Goal: Check status: Check status

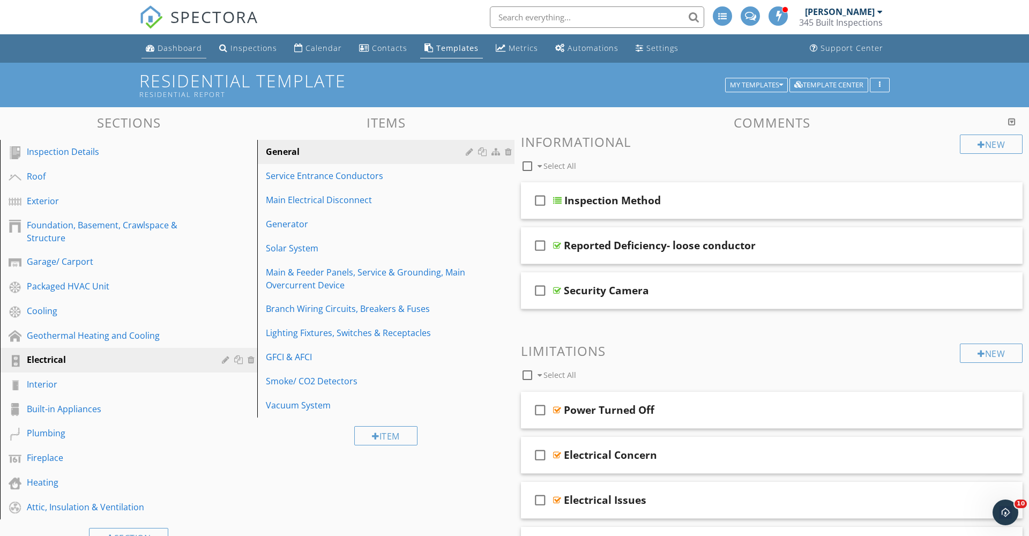
click at [176, 46] on div "Dashboard" at bounding box center [180, 48] width 44 height 10
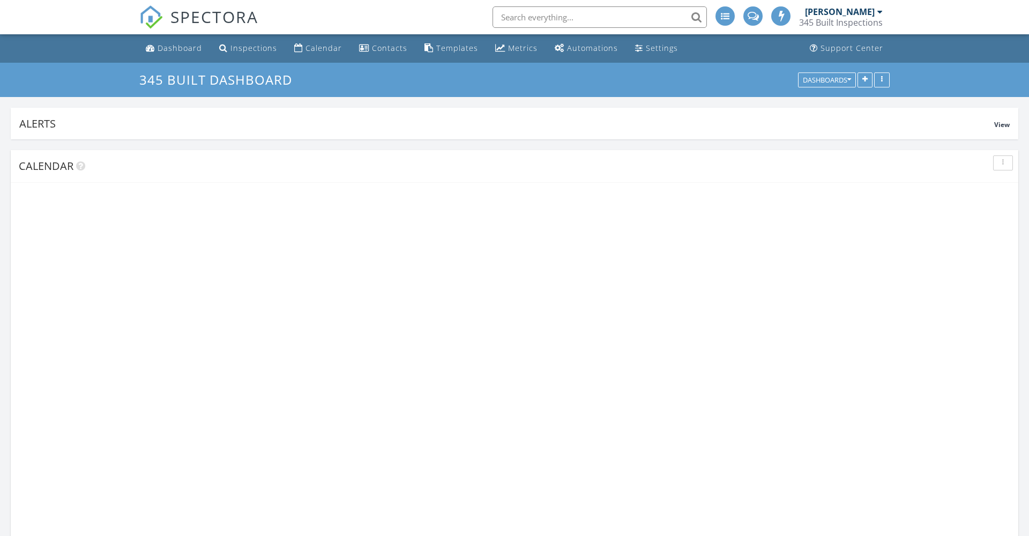
scroll to position [1378, 1029]
click at [548, 21] on input "text" at bounding box center [597, 16] width 214 height 21
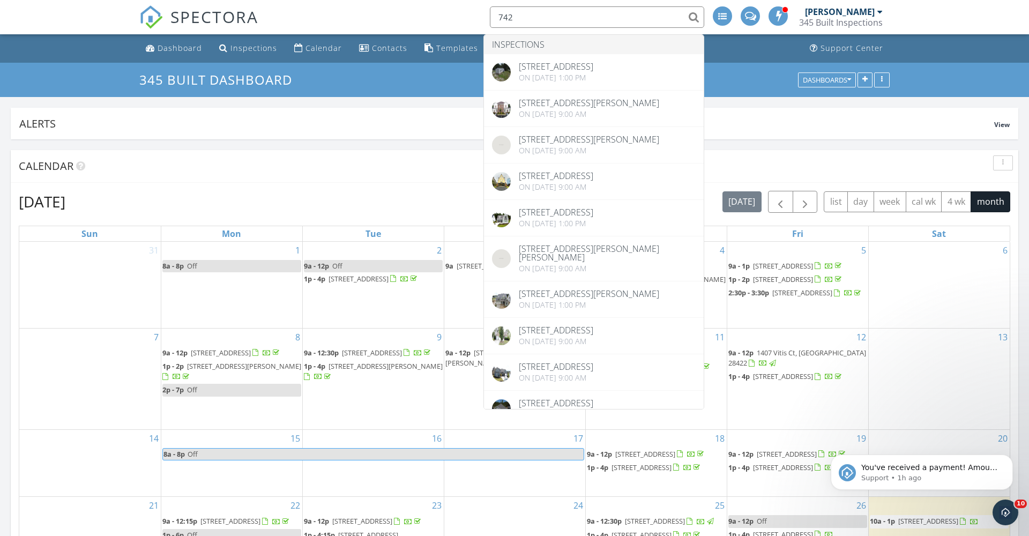
scroll to position [0, 0]
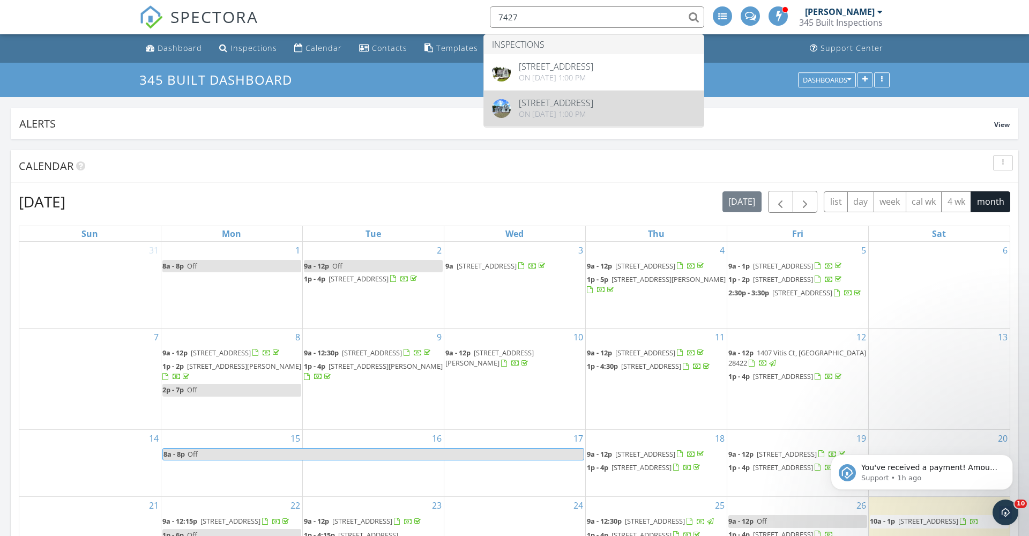
type input "7427"
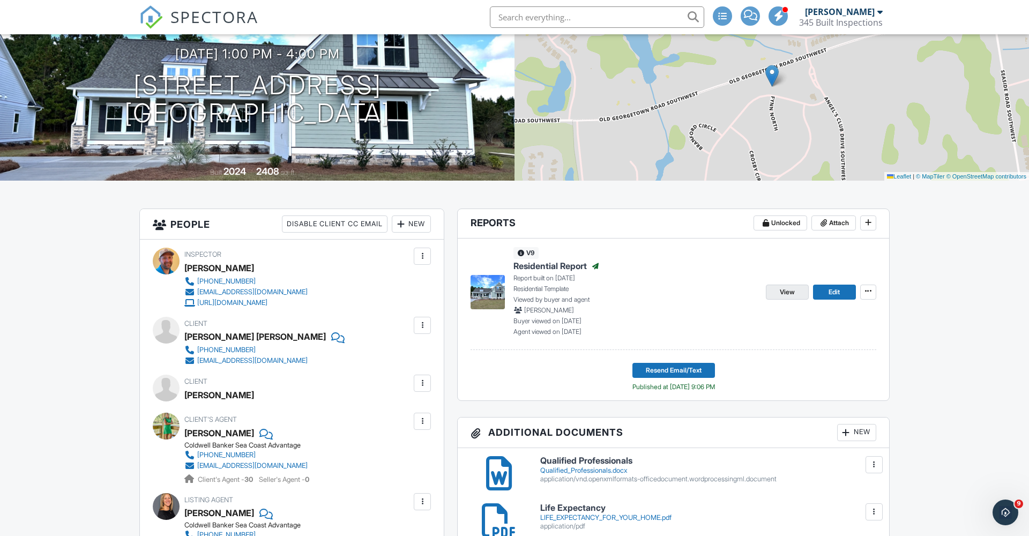
click at [780, 294] on span "View" at bounding box center [787, 292] width 15 height 11
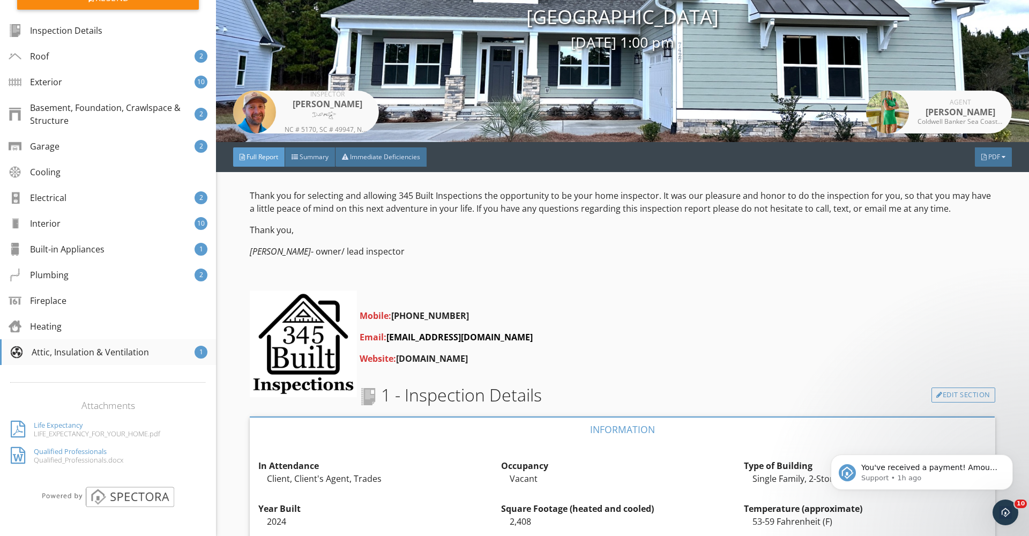
scroll to position [221, 0]
click at [100, 350] on div "Attic, Insulation & Ventilation" at bounding box center [79, 352] width 139 height 13
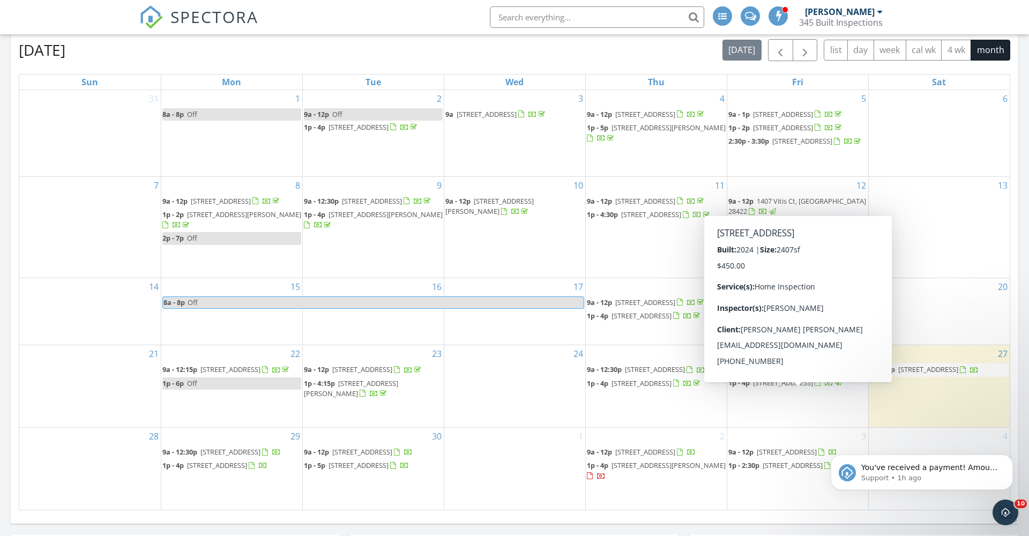
click at [814, 386] on div at bounding box center [817, 382] width 6 height 7
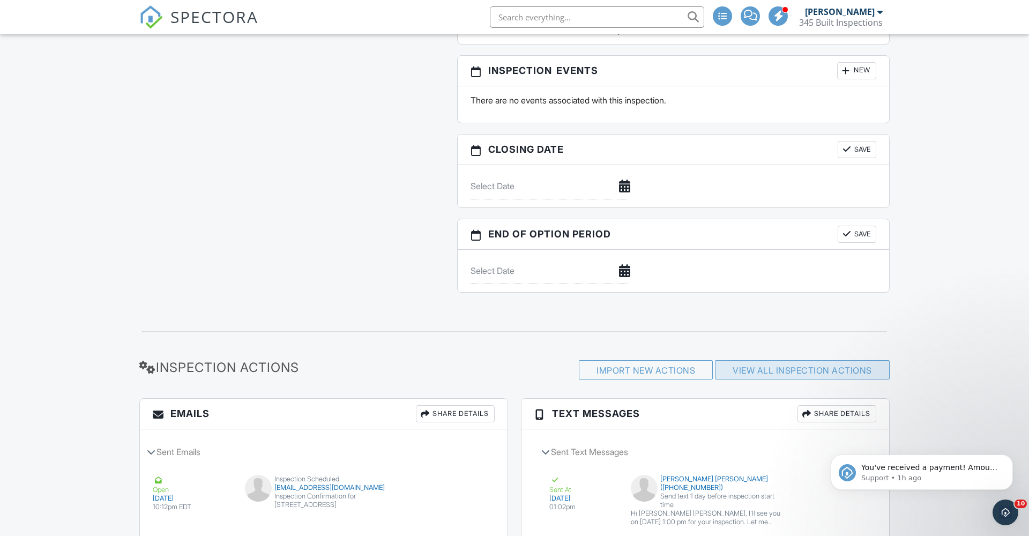
scroll to position [1131, 0]
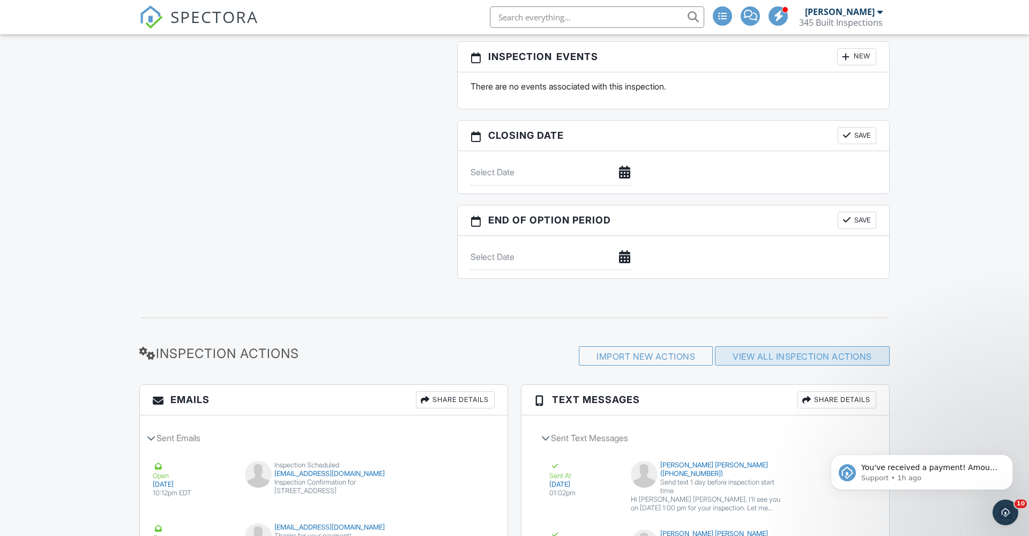
click at [738, 355] on link "View All Inspection Actions" at bounding box center [801, 356] width 139 height 11
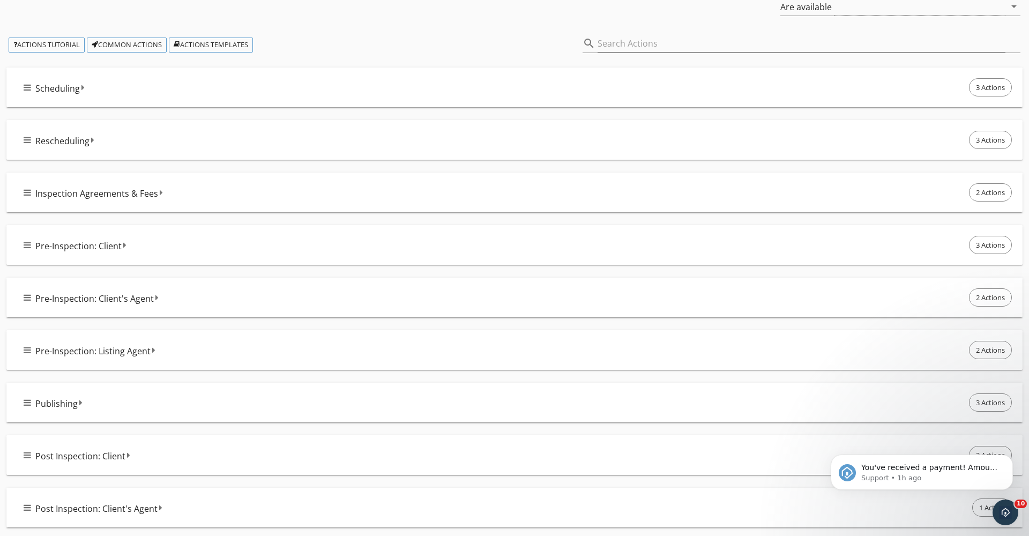
click at [127, 455] on icon at bounding box center [128, 455] width 3 height 9
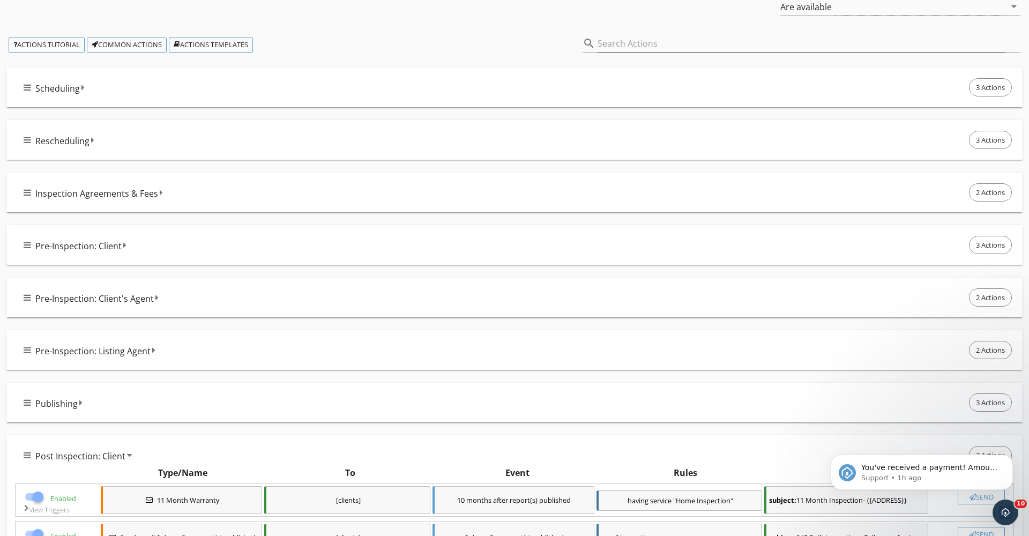
click at [33, 497] on div at bounding box center [38, 497] width 18 height 18
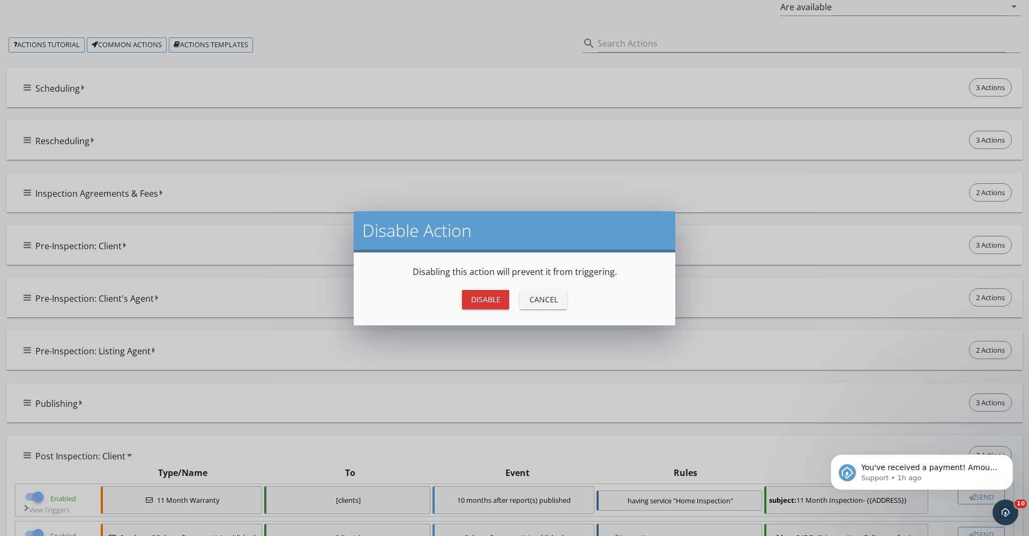
click at [486, 302] on div "Disable" at bounding box center [485, 299] width 30 height 11
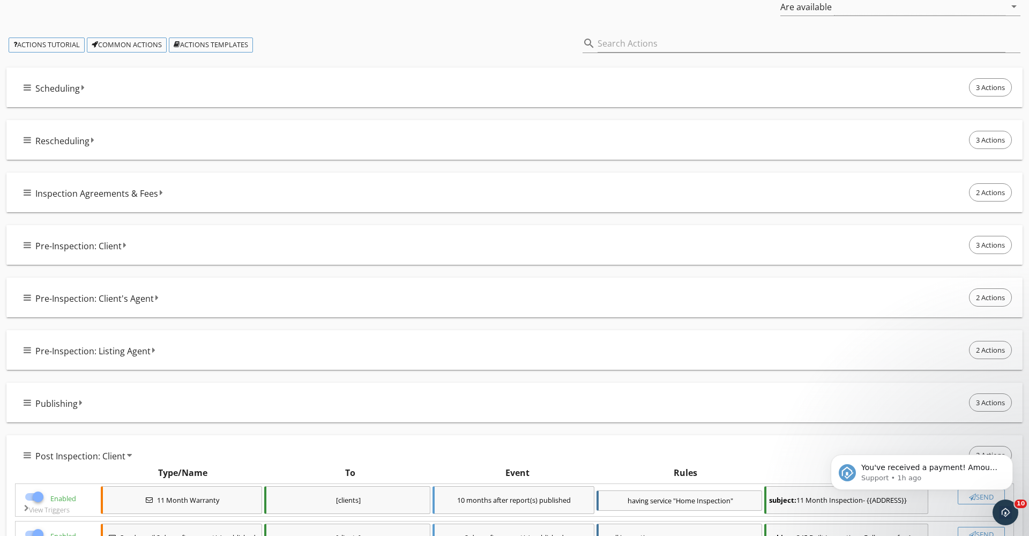
checkbox input "false"
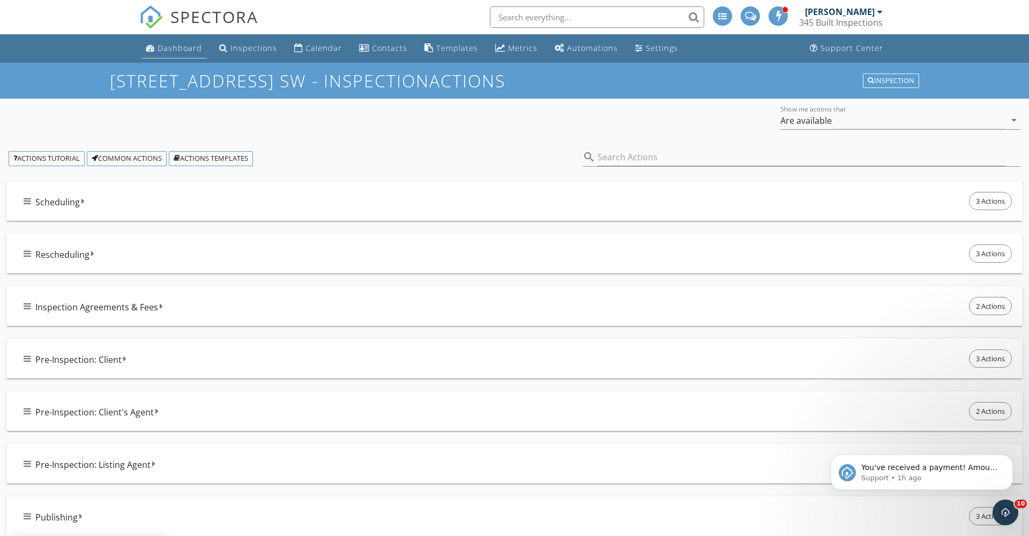
click at [185, 46] on div "Dashboard" at bounding box center [180, 48] width 44 height 10
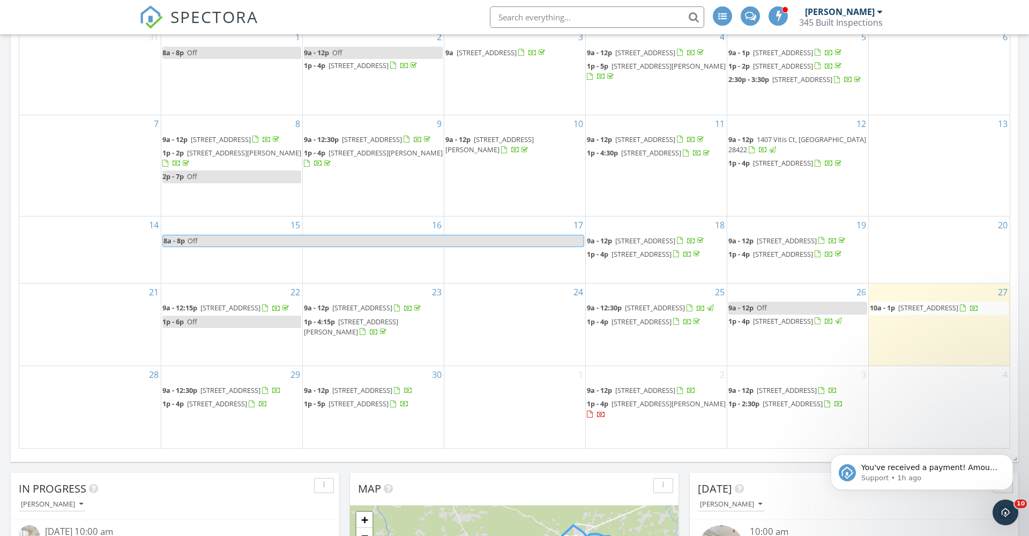
scroll to position [294, 0]
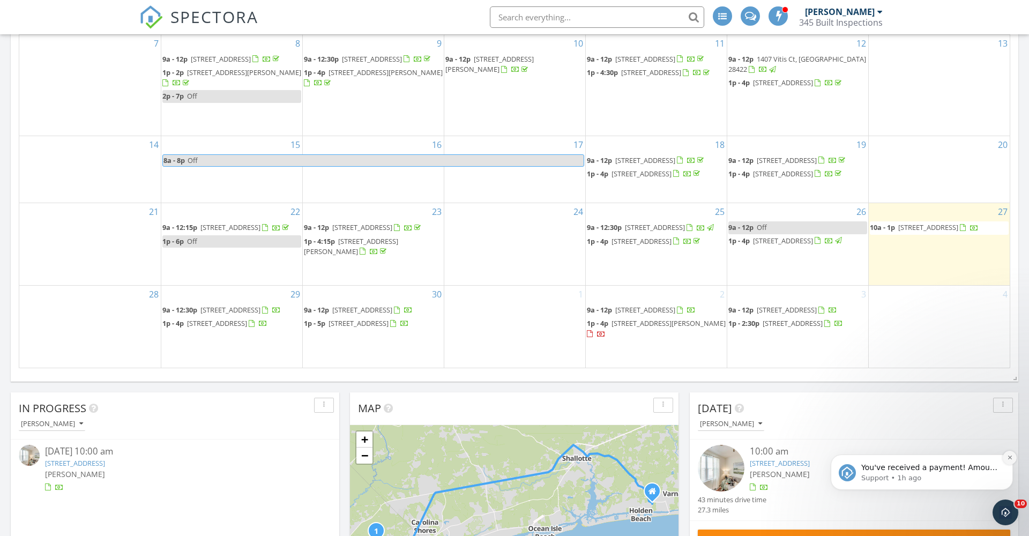
click at [1011, 458] on icon "Dismiss notification" at bounding box center [1010, 457] width 6 height 6
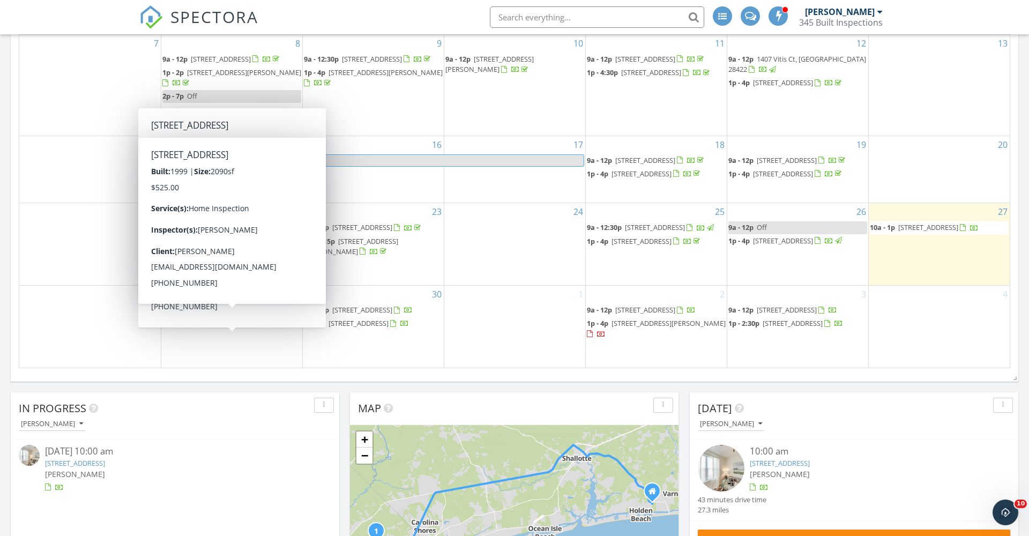
click at [528, 250] on div "24" at bounding box center [514, 244] width 141 height 82
